Goal: Task Accomplishment & Management: Use online tool/utility

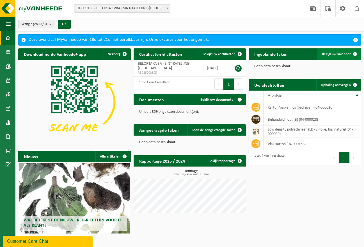
click at [339, 56] on link "Bekijk uw kalender" at bounding box center [339, 53] width 43 height 11
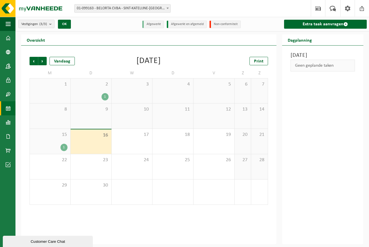
click at [55, 145] on div "1" at bounding box center [50, 147] width 35 height 7
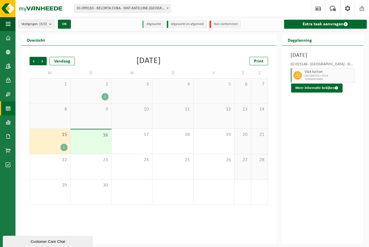
click at [65, 147] on div "1" at bounding box center [63, 147] width 7 height 7
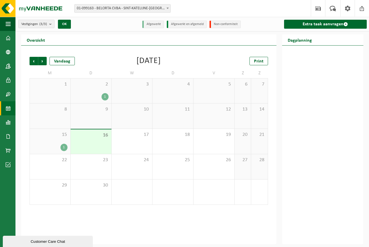
click at [61, 146] on div "1" at bounding box center [63, 147] width 7 height 7
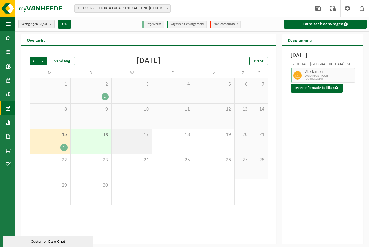
click at [147, 141] on div "17" at bounding box center [132, 141] width 41 height 25
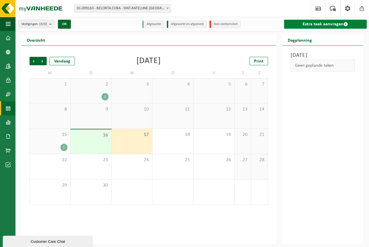
click at [328, 24] on link "Extra taak aanvragen" at bounding box center [325, 24] width 83 height 9
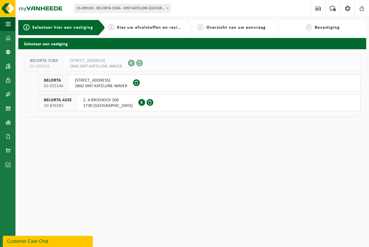
click at [101, 78] on span "KEMPENARESTRAAT 53" at bounding box center [101, 81] width 53 height 6
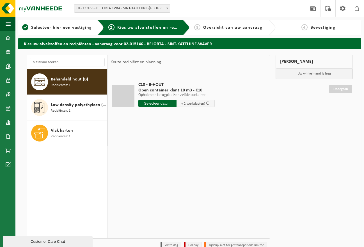
click at [74, 73] on div "Behandeld hout (B) Recipiënten: 1" at bounding box center [67, 81] width 81 height 25
click at [167, 103] on input "text" at bounding box center [157, 103] width 38 height 7
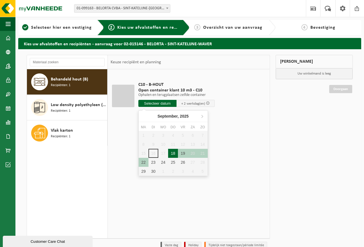
click at [174, 153] on div "18" at bounding box center [173, 153] width 10 height 9
type input "Van 2025-09-18"
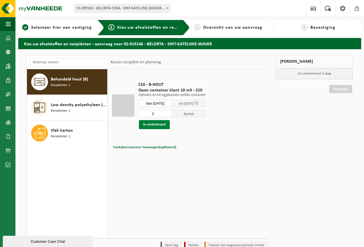
click at [159, 126] on button "In winkelmand" at bounding box center [154, 124] width 31 height 9
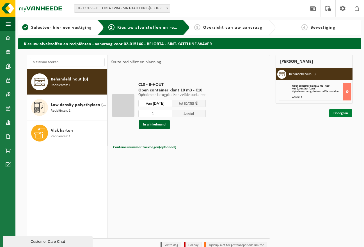
click at [346, 111] on link "Doorgaan" at bounding box center [340, 113] width 23 height 8
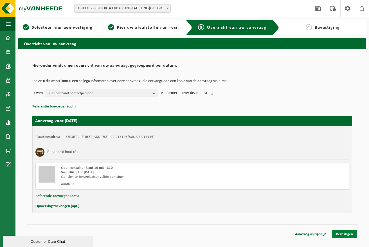
click at [339, 233] on link "Bevestigen" at bounding box center [343, 234] width 25 height 8
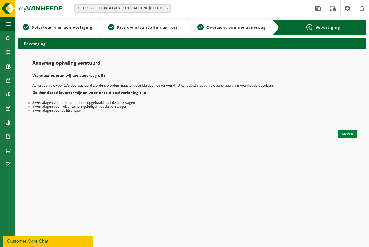
click at [352, 133] on link "Sluiten" at bounding box center [347, 134] width 19 height 8
